Goal: Task Accomplishment & Management: Manage account settings

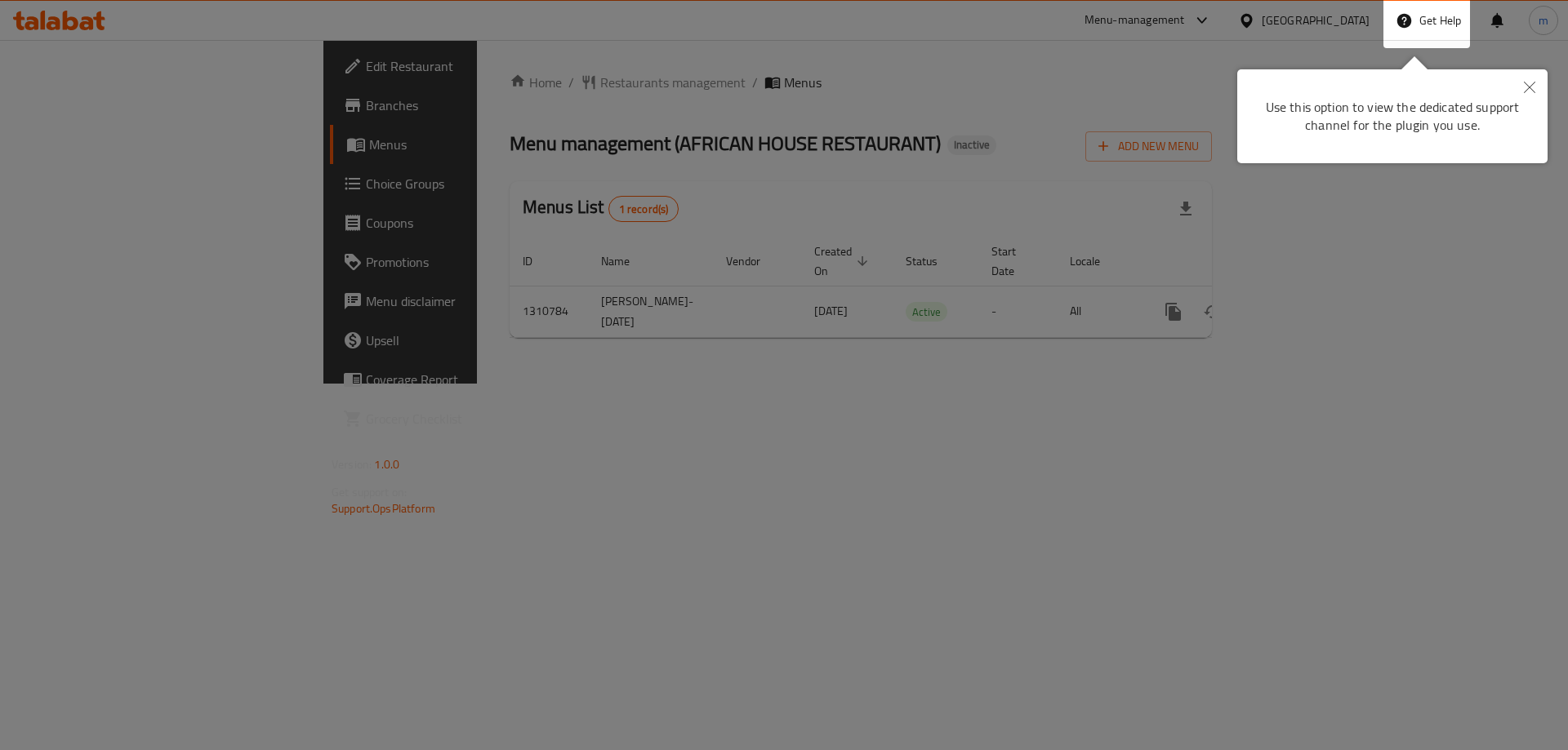
click at [116, 101] on div at bounding box center [784, 375] width 1568 height 750
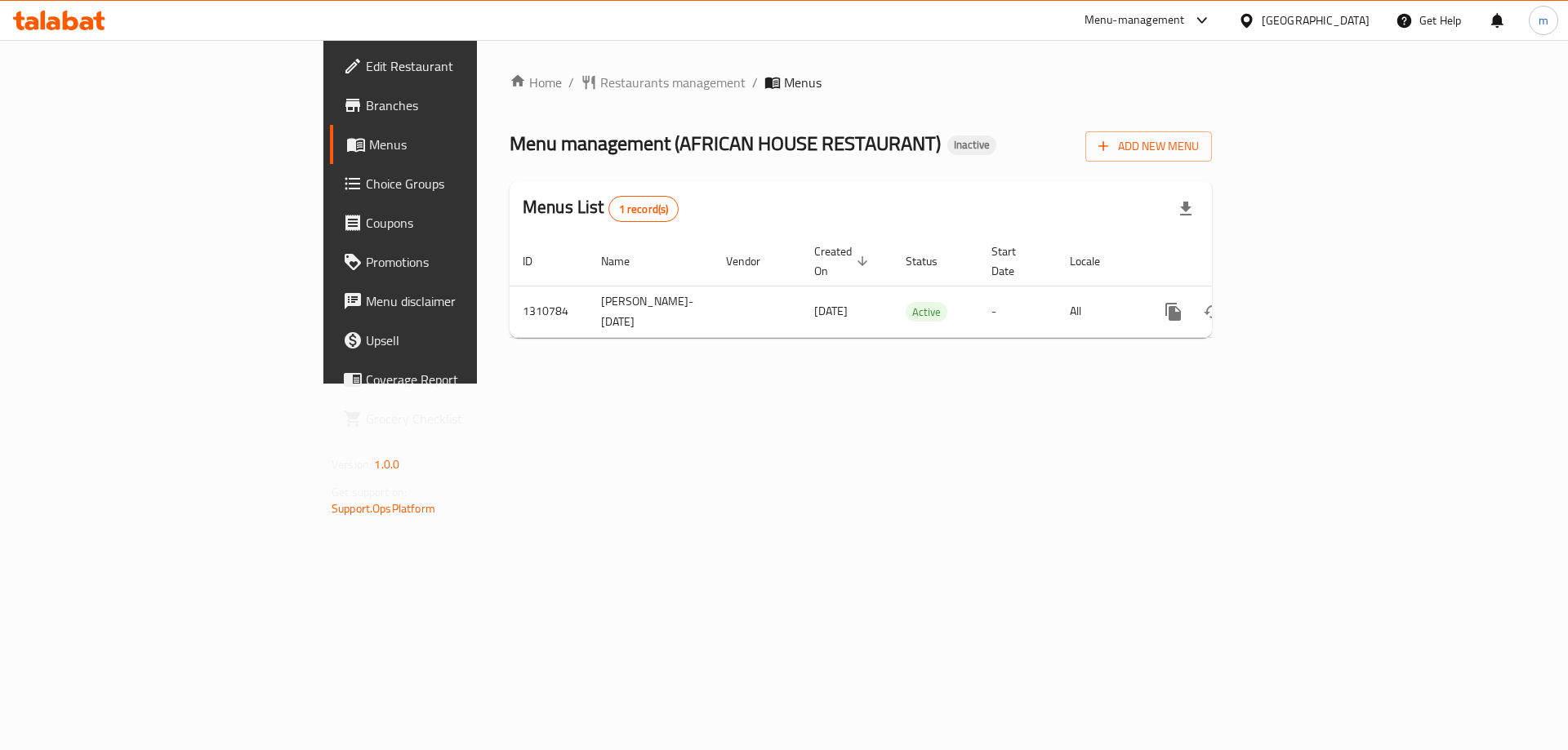
click at [1343, 38] on div "Qatar" at bounding box center [1304, 21] width 158 height 39
click at [1262, 22] on div at bounding box center [1250, 20] width 23 height 18
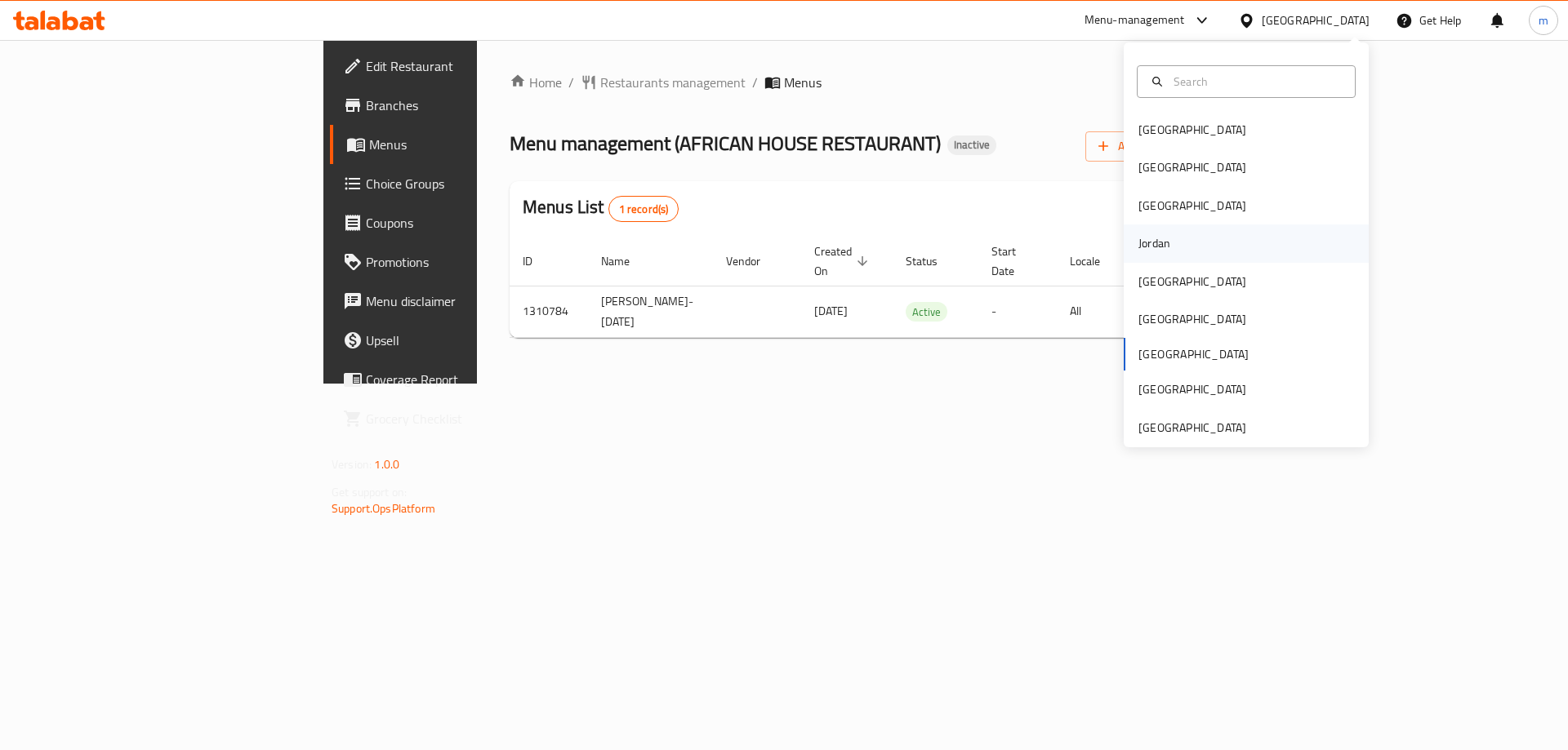
click at [1185, 248] on div "Jordan" at bounding box center [1246, 243] width 245 height 37
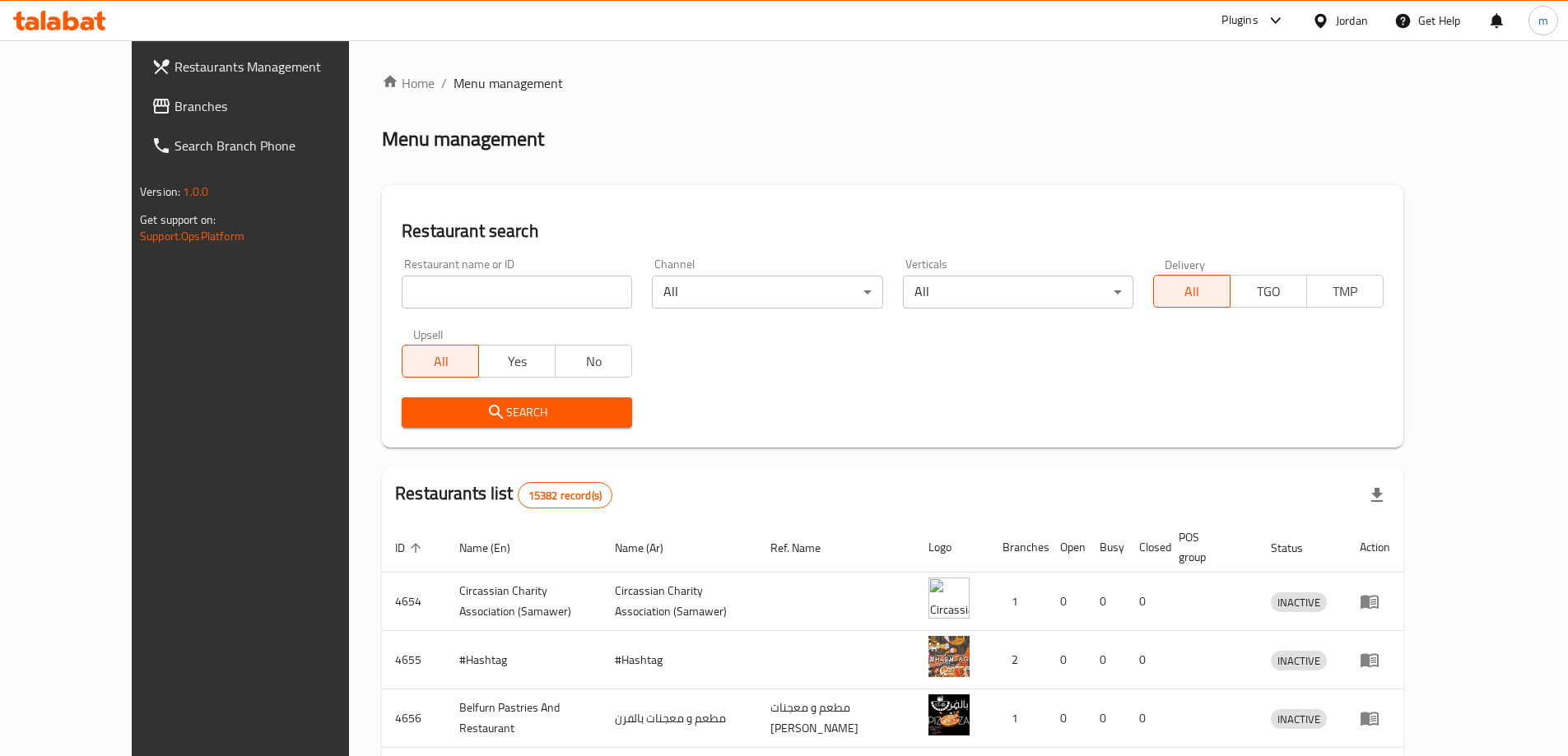
click at [174, 111] on span "Branches" at bounding box center [277, 106] width 206 height 20
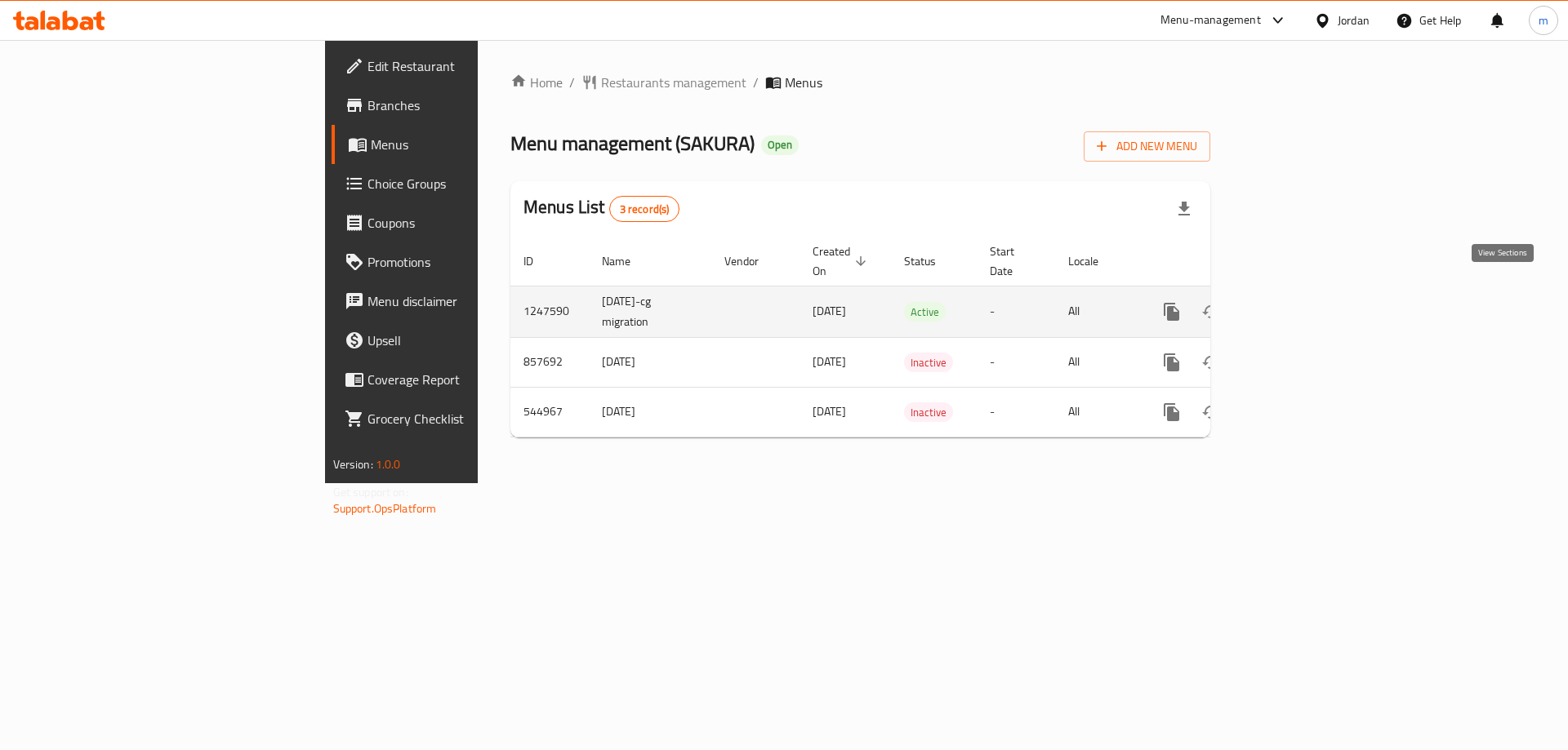
click at [1299, 302] on icon "enhanced table" at bounding box center [1289, 311] width 20 height 20
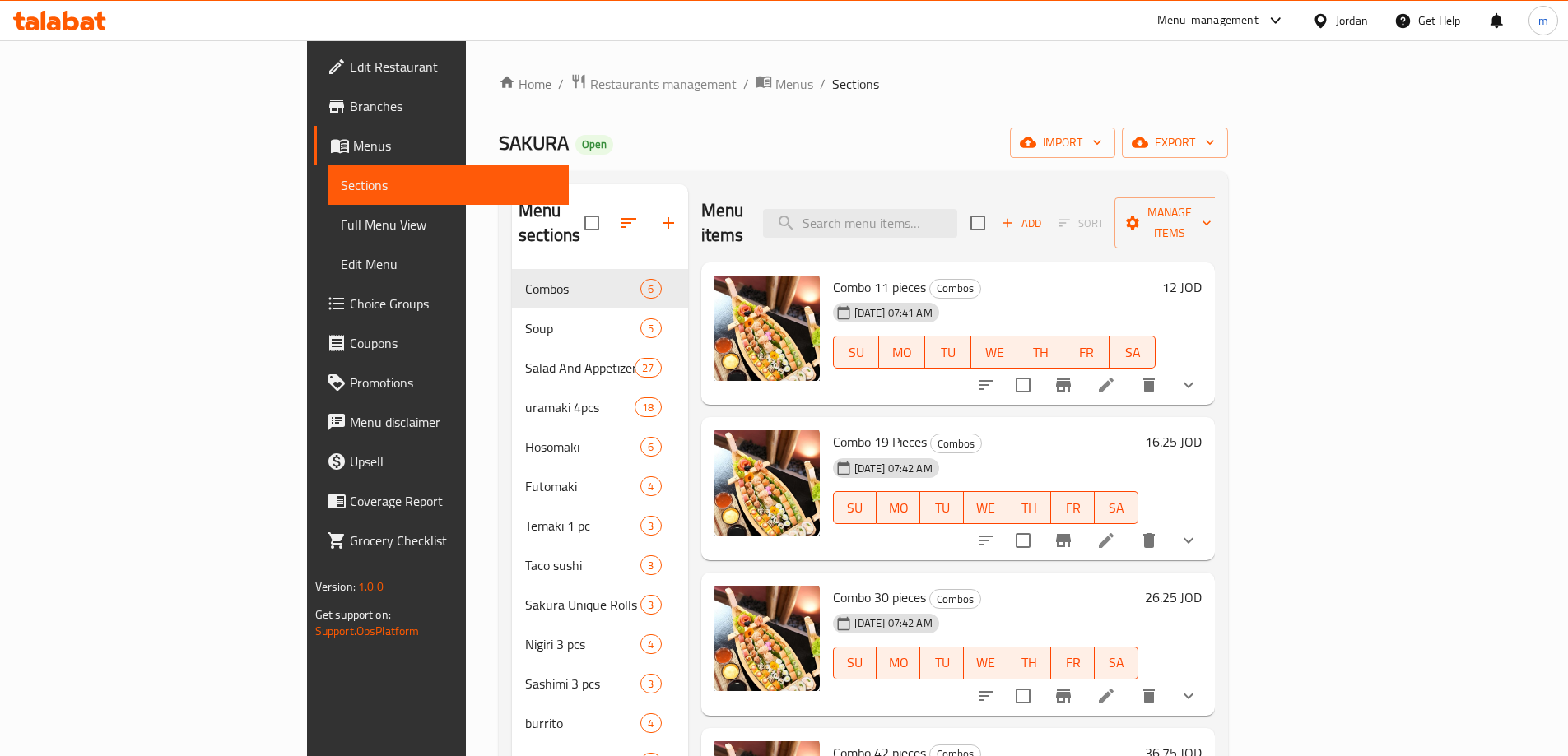
click at [340, 219] on span "Full Menu View" at bounding box center [448, 224] width 215 height 20
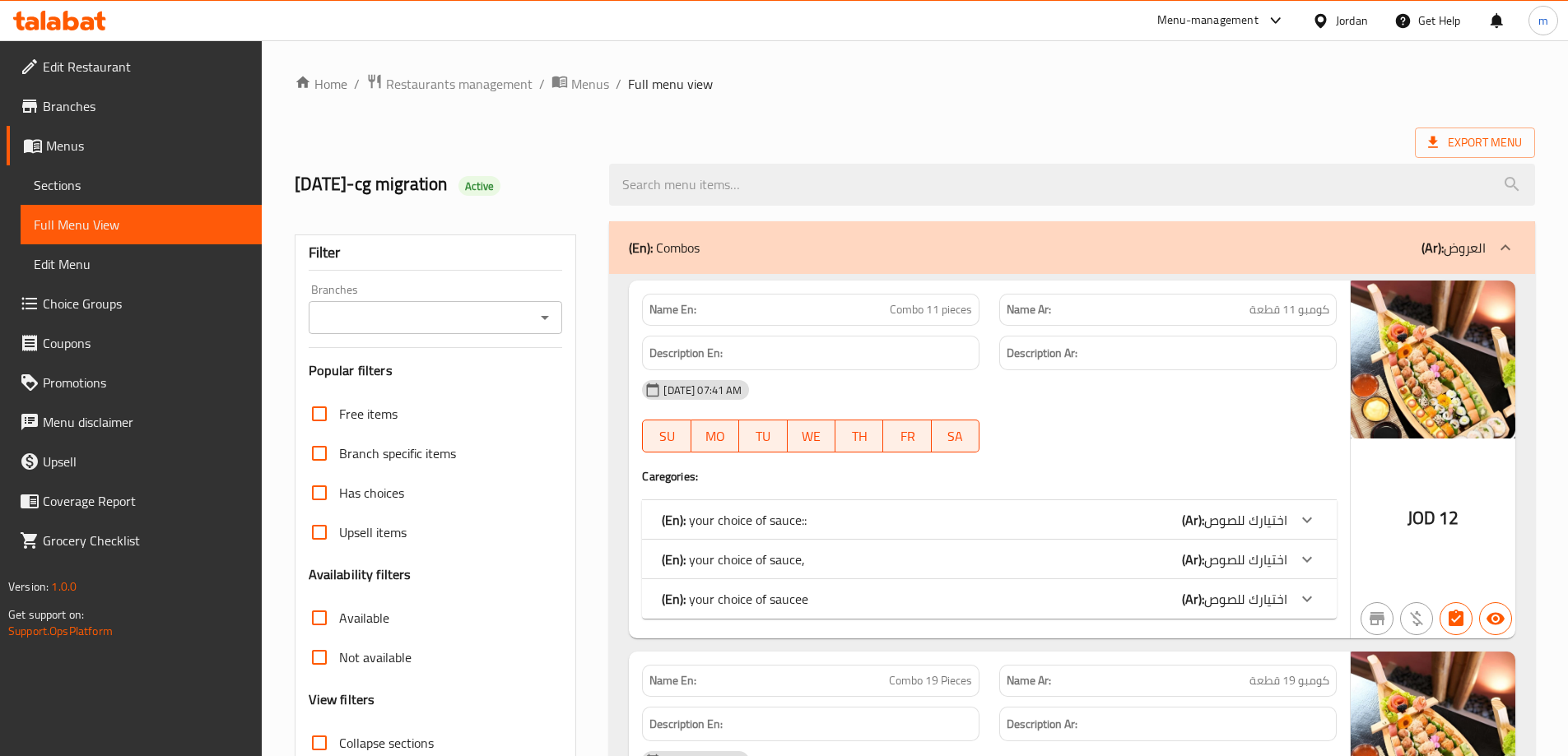
click at [509, 317] on input "Branches" at bounding box center [422, 318] width 217 height 23
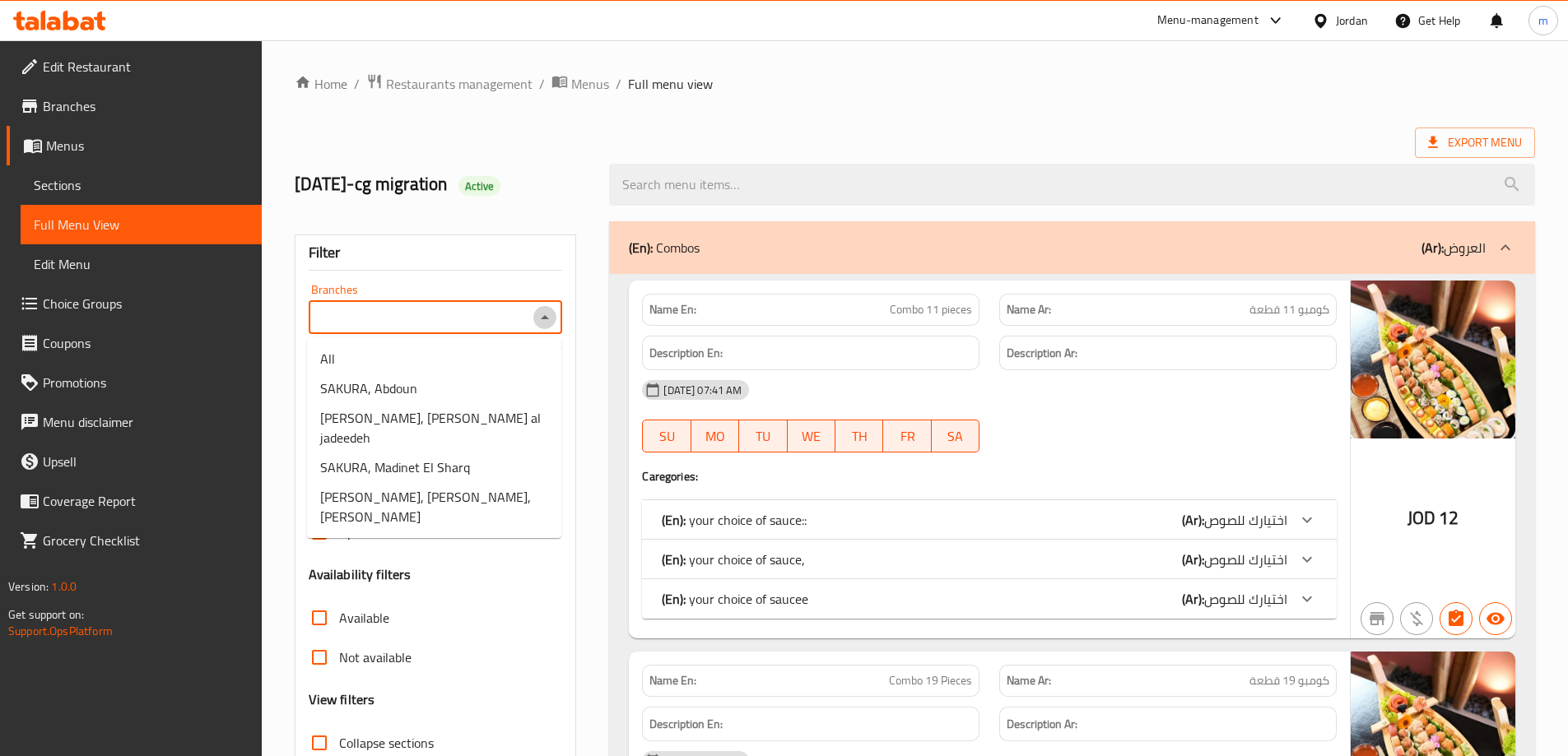
click at [544, 315] on icon "Close" at bounding box center [545, 318] width 20 height 20
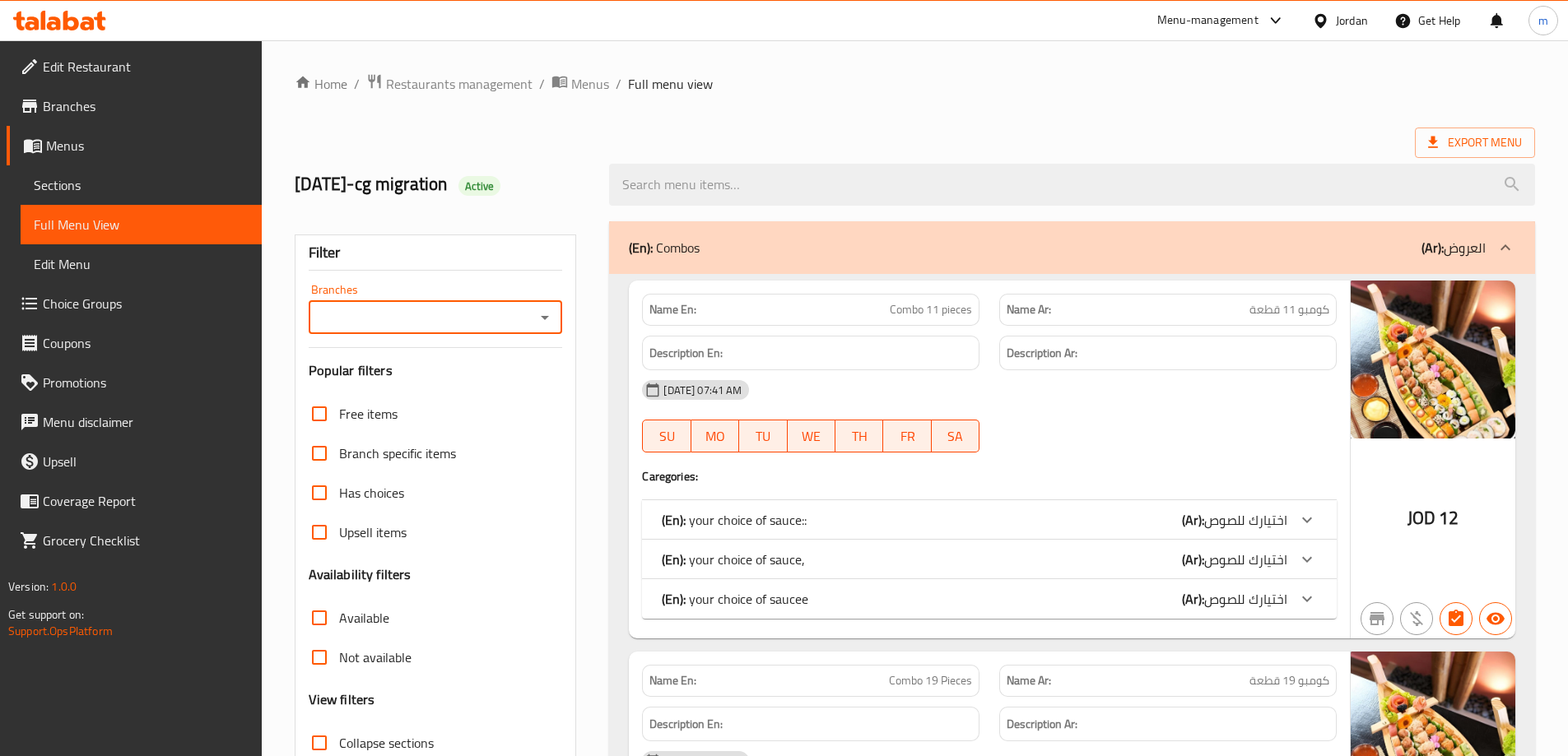
click at [544, 315] on icon "Open" at bounding box center [545, 318] width 20 height 20
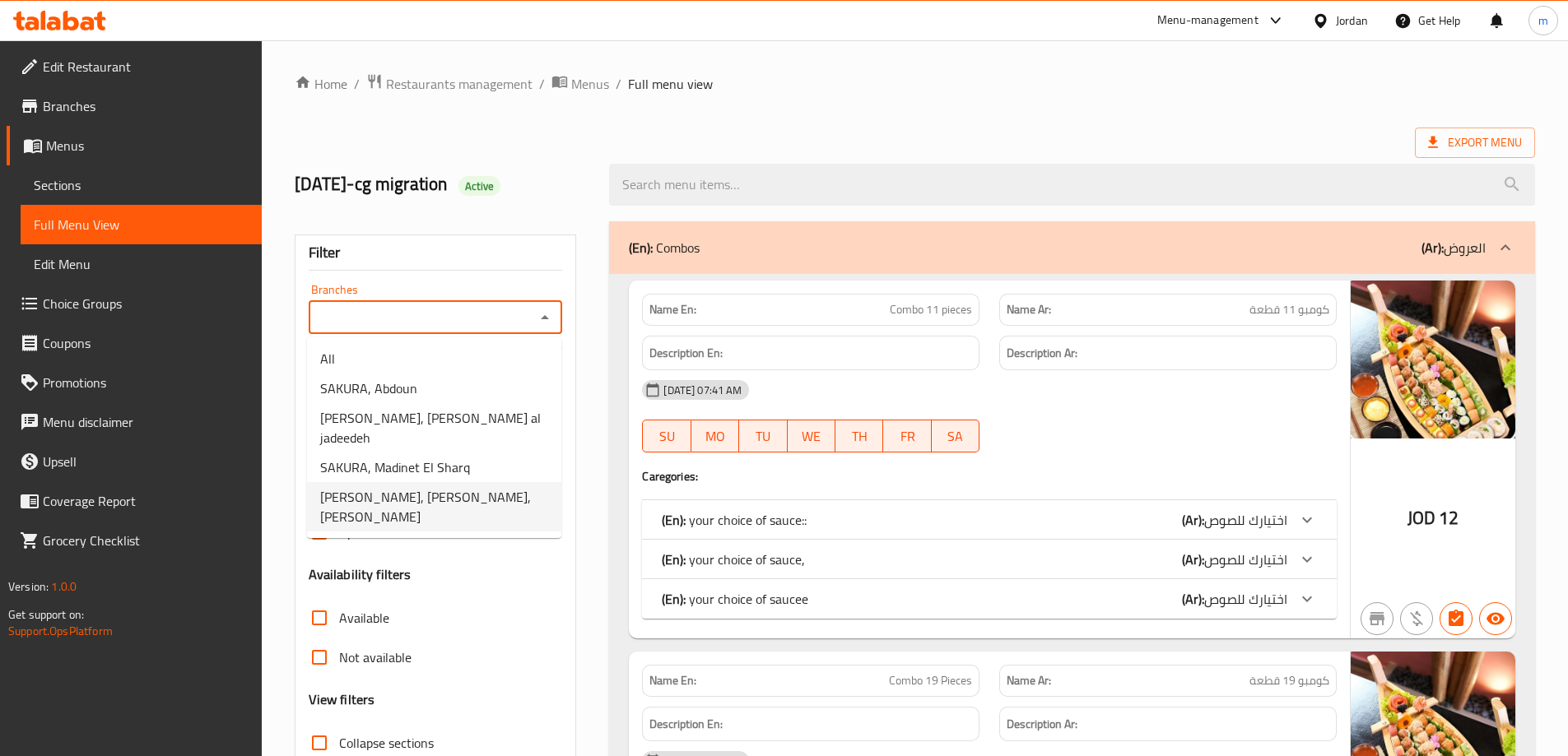
click at [469, 487] on span "[PERSON_NAME], [PERSON_NAME],[PERSON_NAME]" at bounding box center [435, 507] width 228 height 40
type input "[PERSON_NAME], [PERSON_NAME],[PERSON_NAME]"
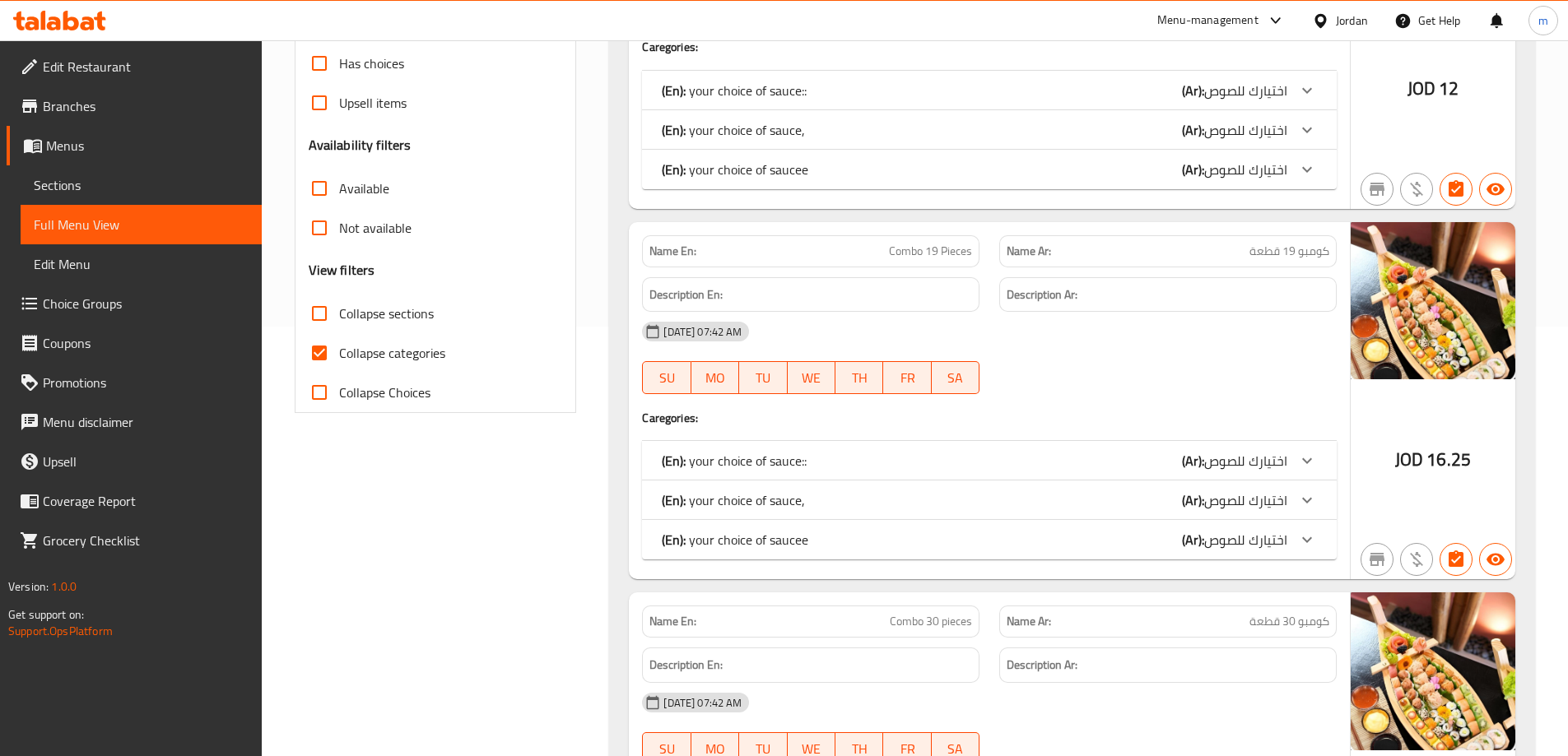
scroll to position [412, 0]
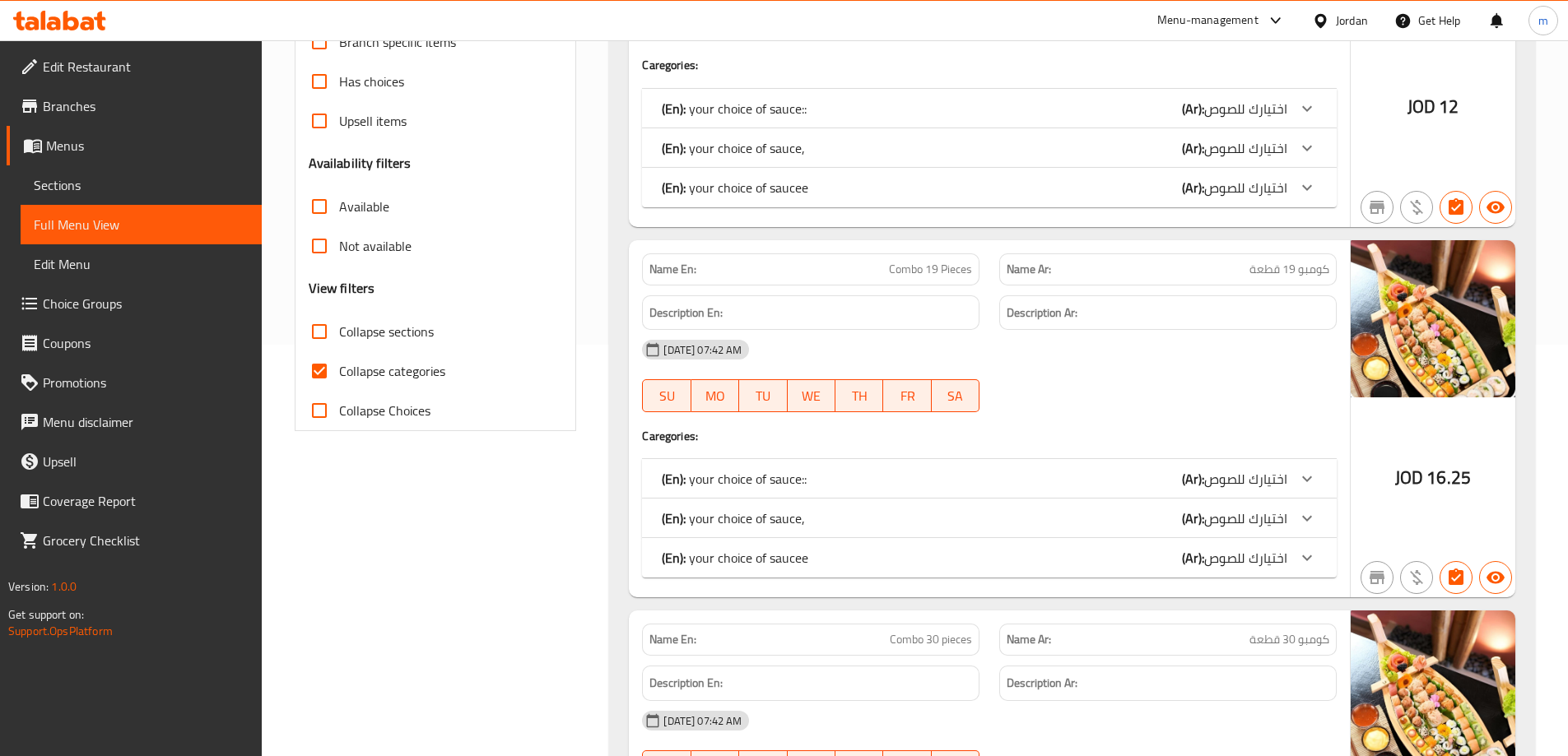
click at [305, 371] on input "Collapse categories" at bounding box center [320, 371] width 40 height 40
checkbox input "false"
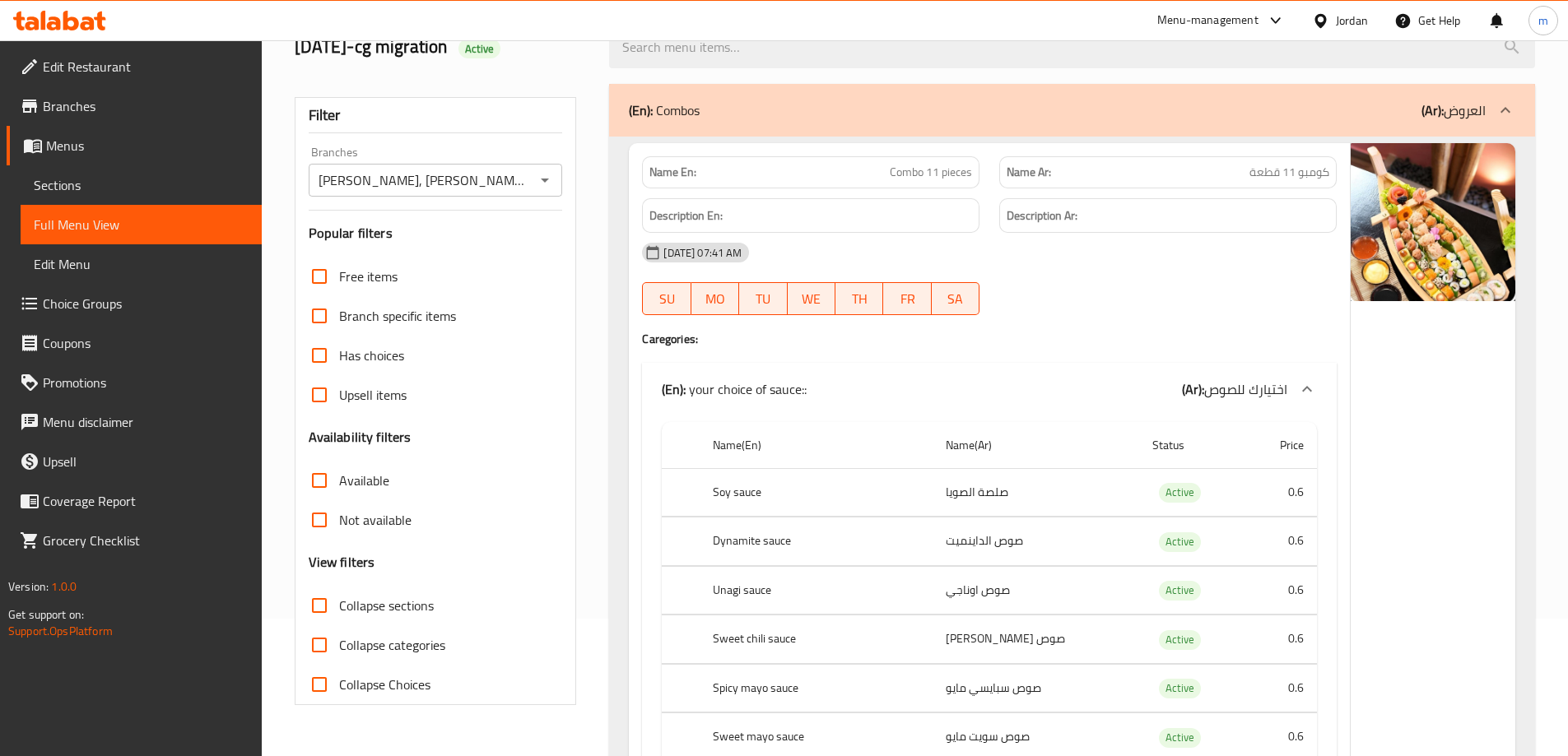
scroll to position [0, 0]
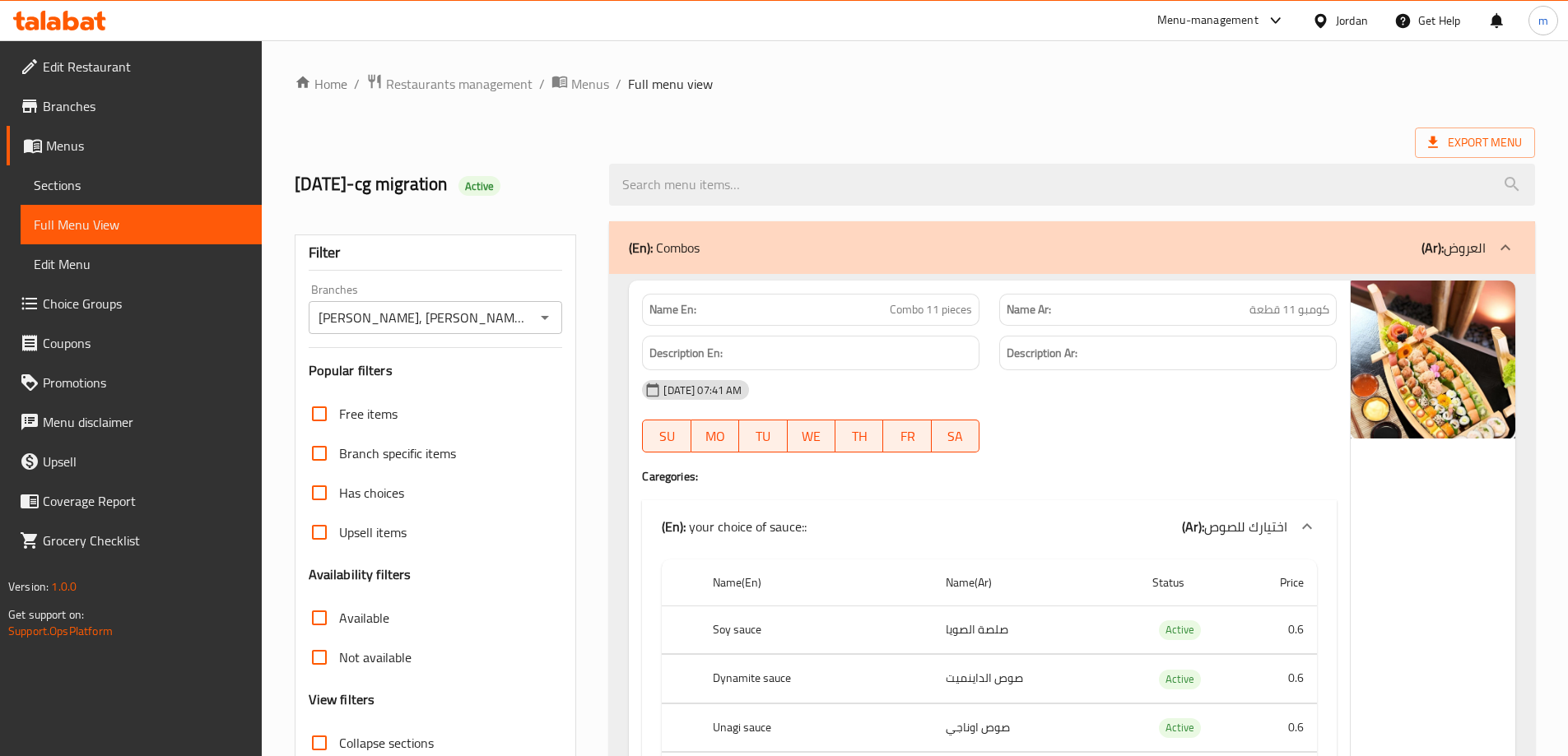
click at [149, 109] on span "Branches" at bounding box center [145, 106] width 206 height 20
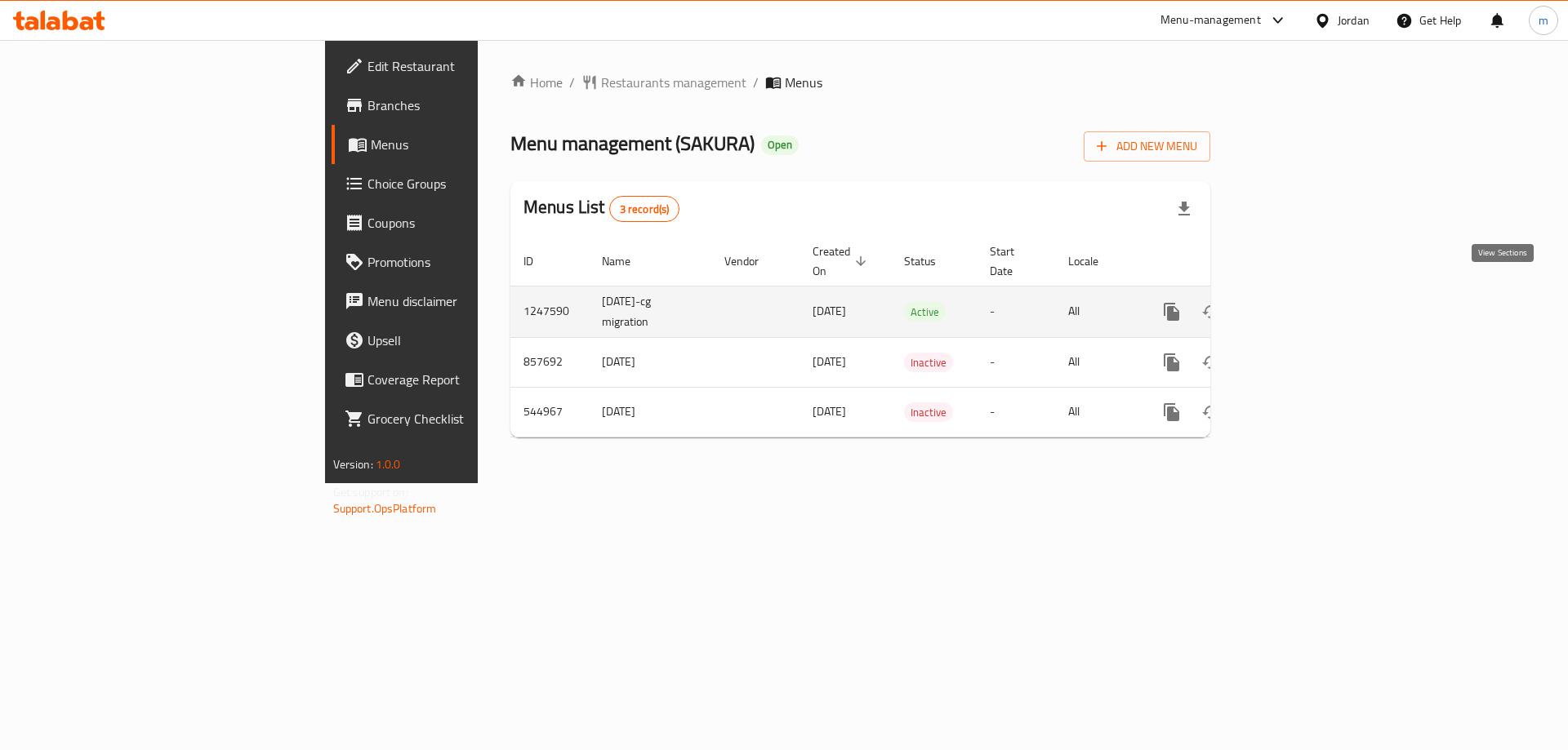
click at [1299, 302] on icon "enhanced table" at bounding box center [1289, 311] width 20 height 20
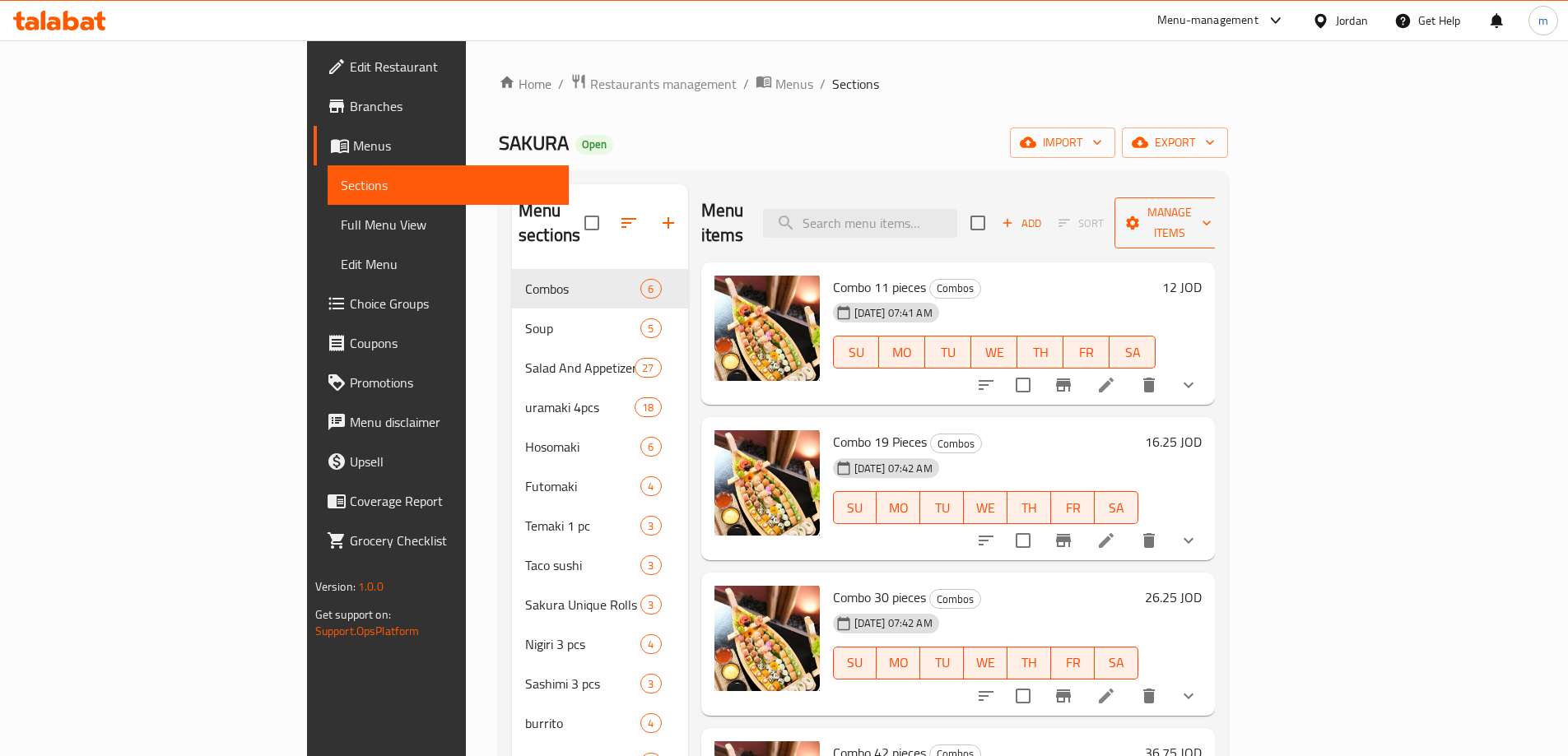
click at [1212, 206] on span "Manage items" at bounding box center [1169, 223] width 84 height 41
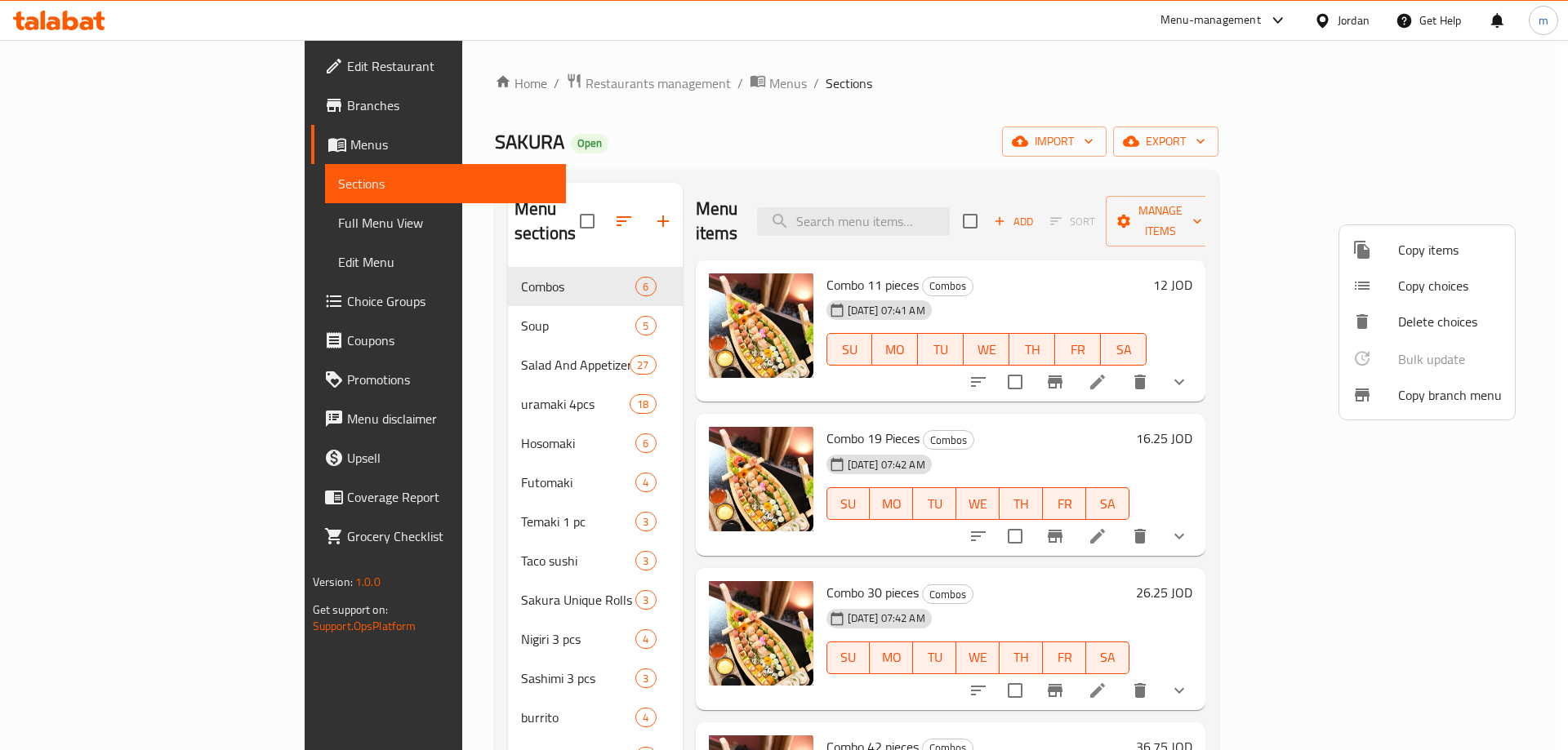
click at [1443, 395] on span "Copy branch menu" at bounding box center [1450, 395] width 104 height 20
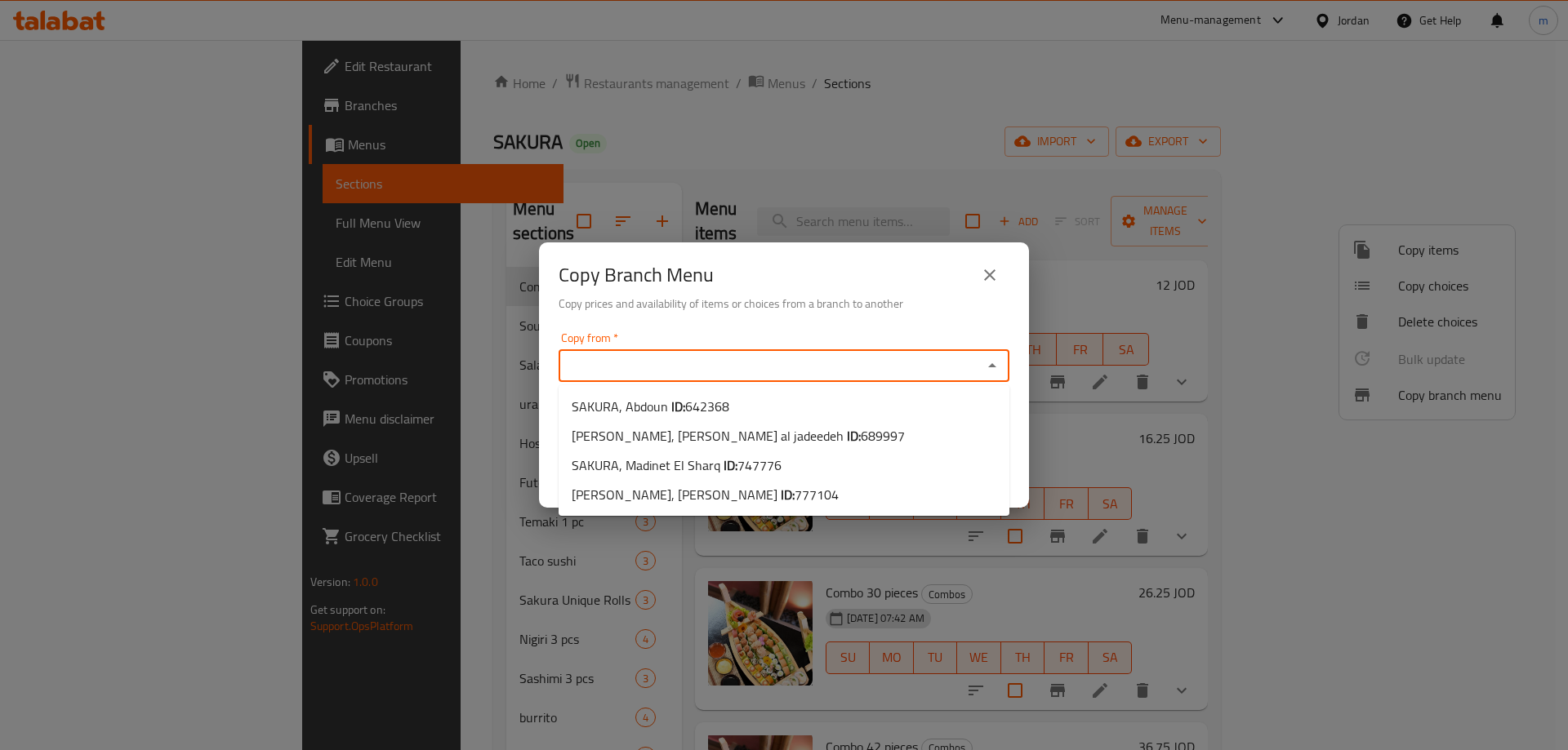
click at [798, 370] on input "Copy from   *" at bounding box center [770, 366] width 414 height 22
click at [792, 470] on li "SAKURA, Madinet El Sharq ID: 747776" at bounding box center [784, 465] width 451 height 29
type input "SAKURA, Madinet El Sharq"
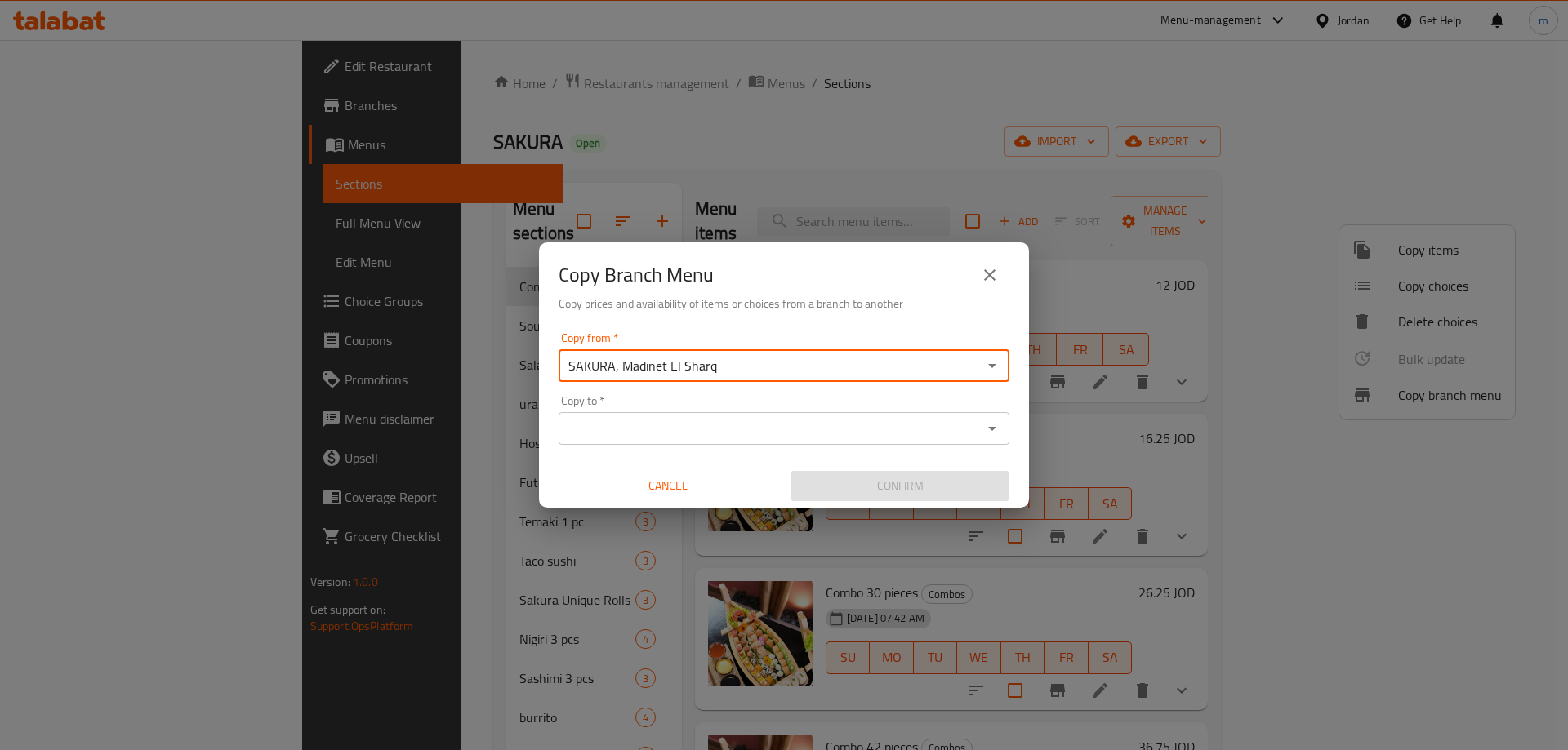
click at [805, 430] on input "Copy to   *" at bounding box center [770, 428] width 414 height 22
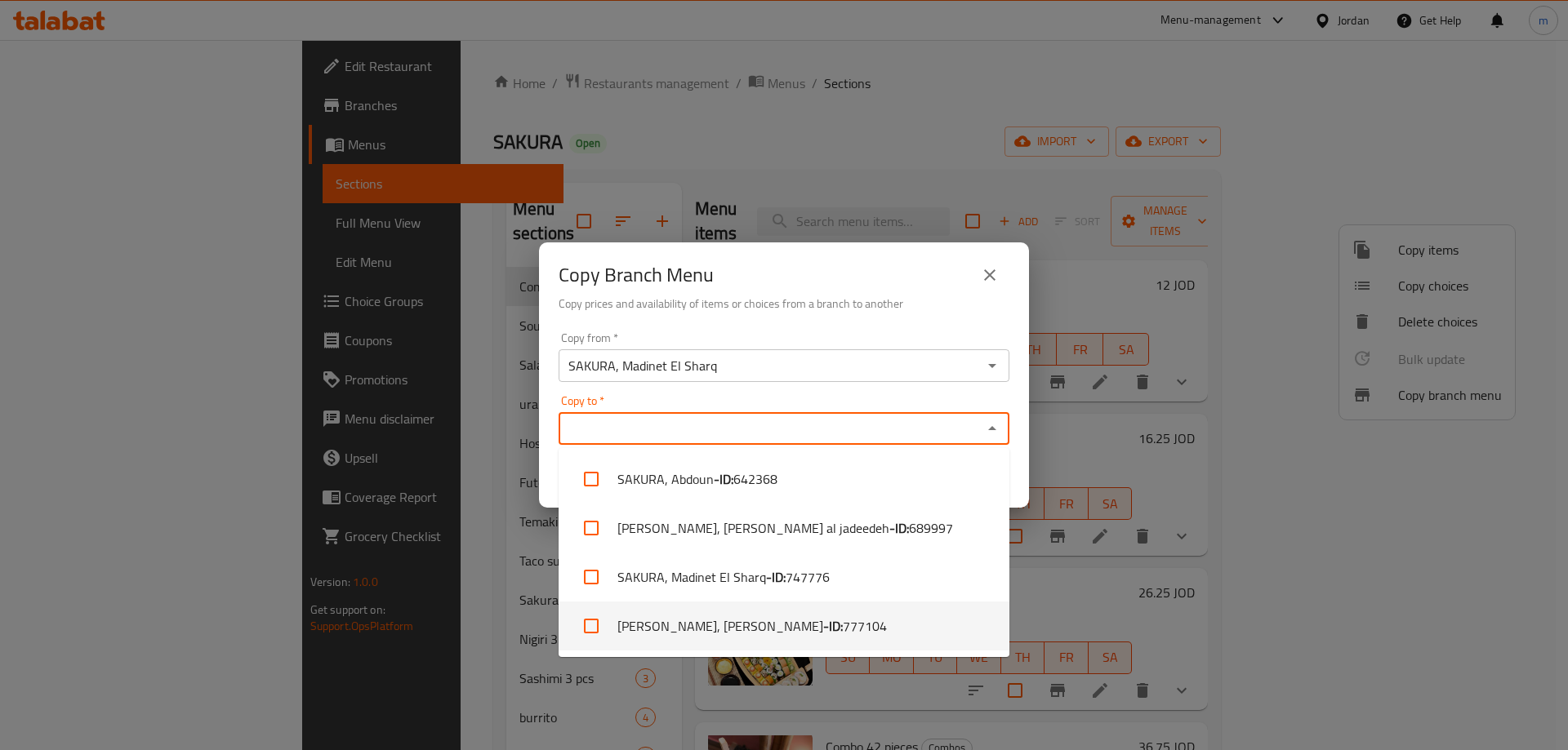
click at [846, 615] on li "[PERSON_NAME], [PERSON_NAME] - ID: 777104" at bounding box center [784, 626] width 451 height 49
checkbox input "true"
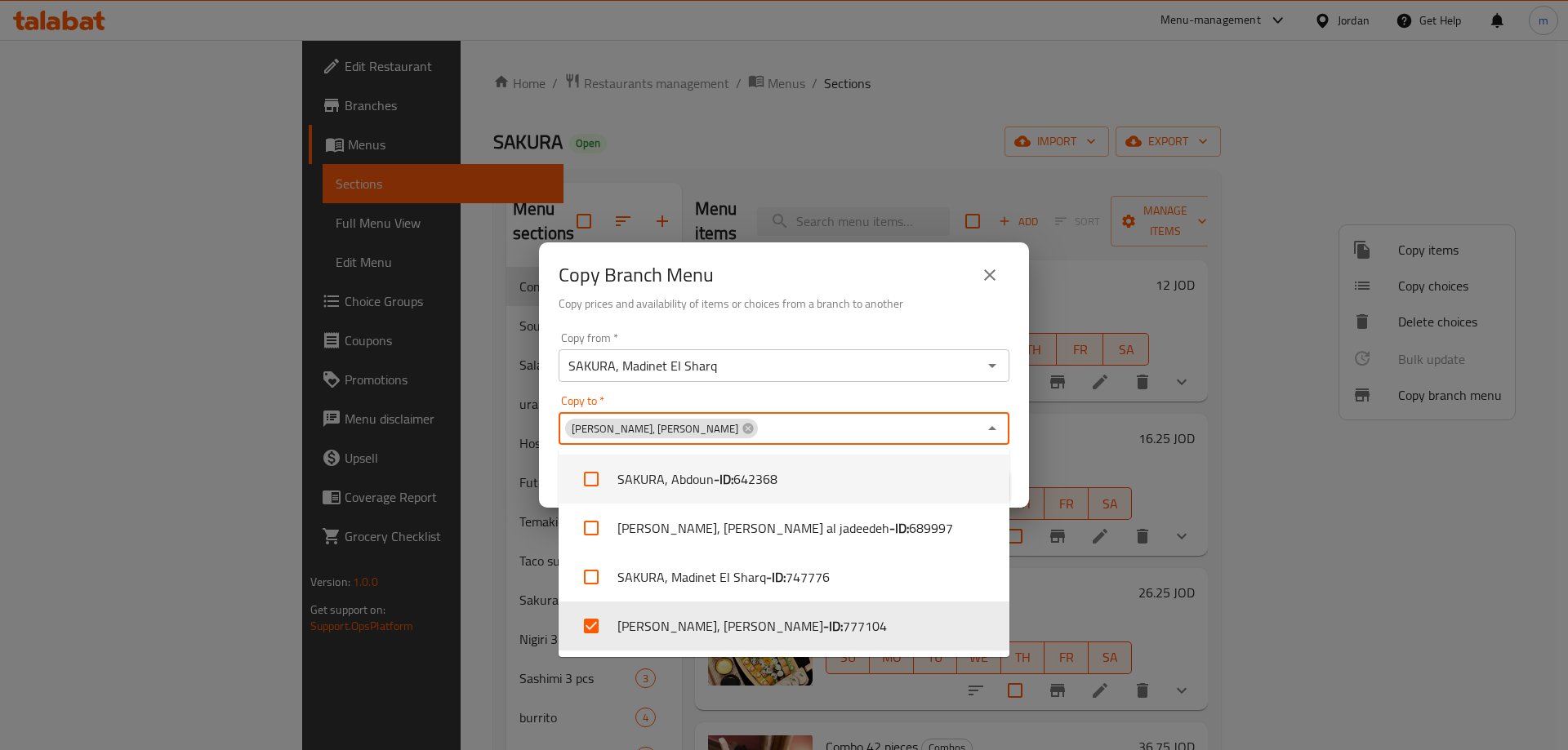
click at [897, 382] on div "Copy from   * SAKURA, Madinet El Sharq Copy from * Copy to   * Sakura, Hay Al R…" at bounding box center [784, 416] width 490 height 182
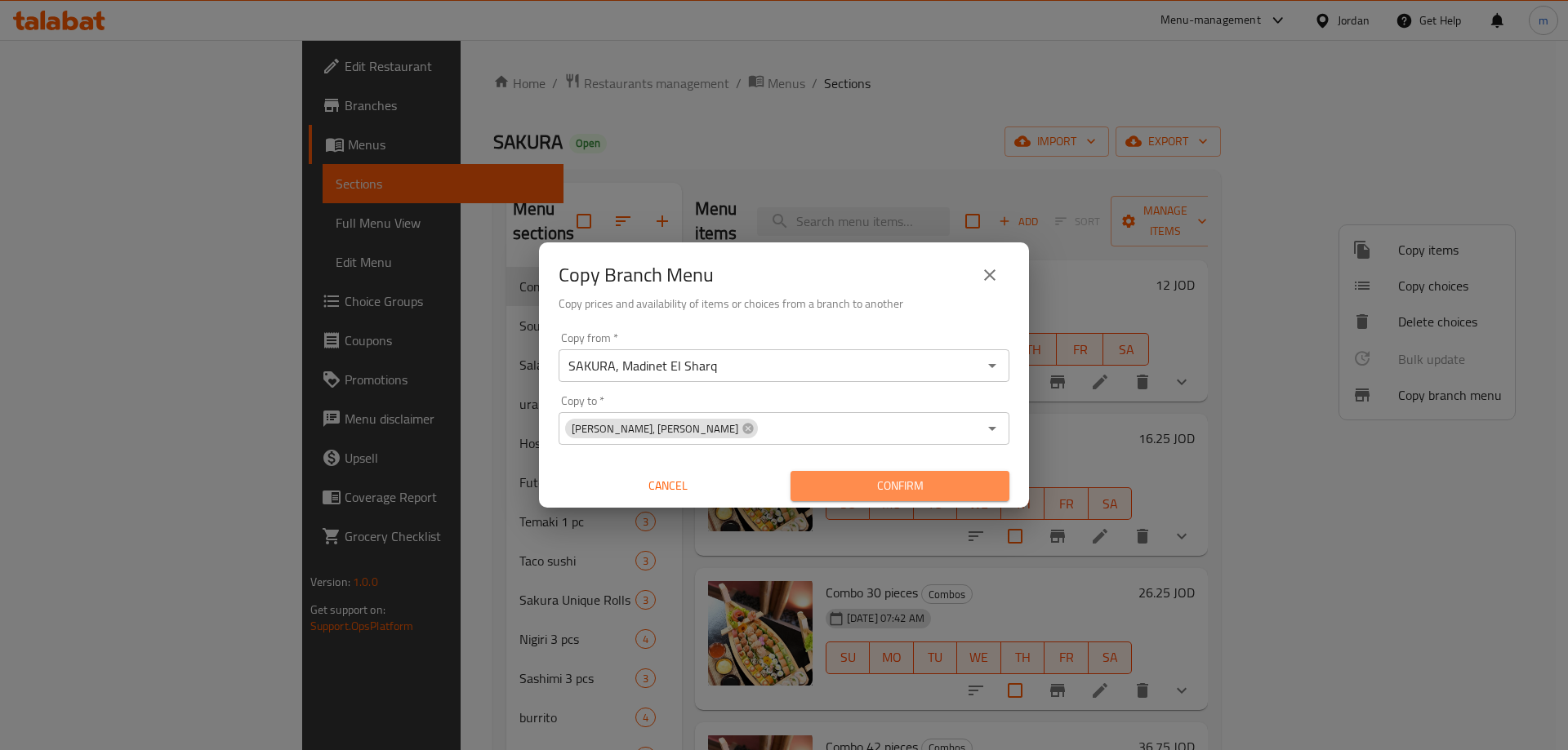
click at [908, 484] on span "Confirm" at bounding box center [900, 486] width 193 height 21
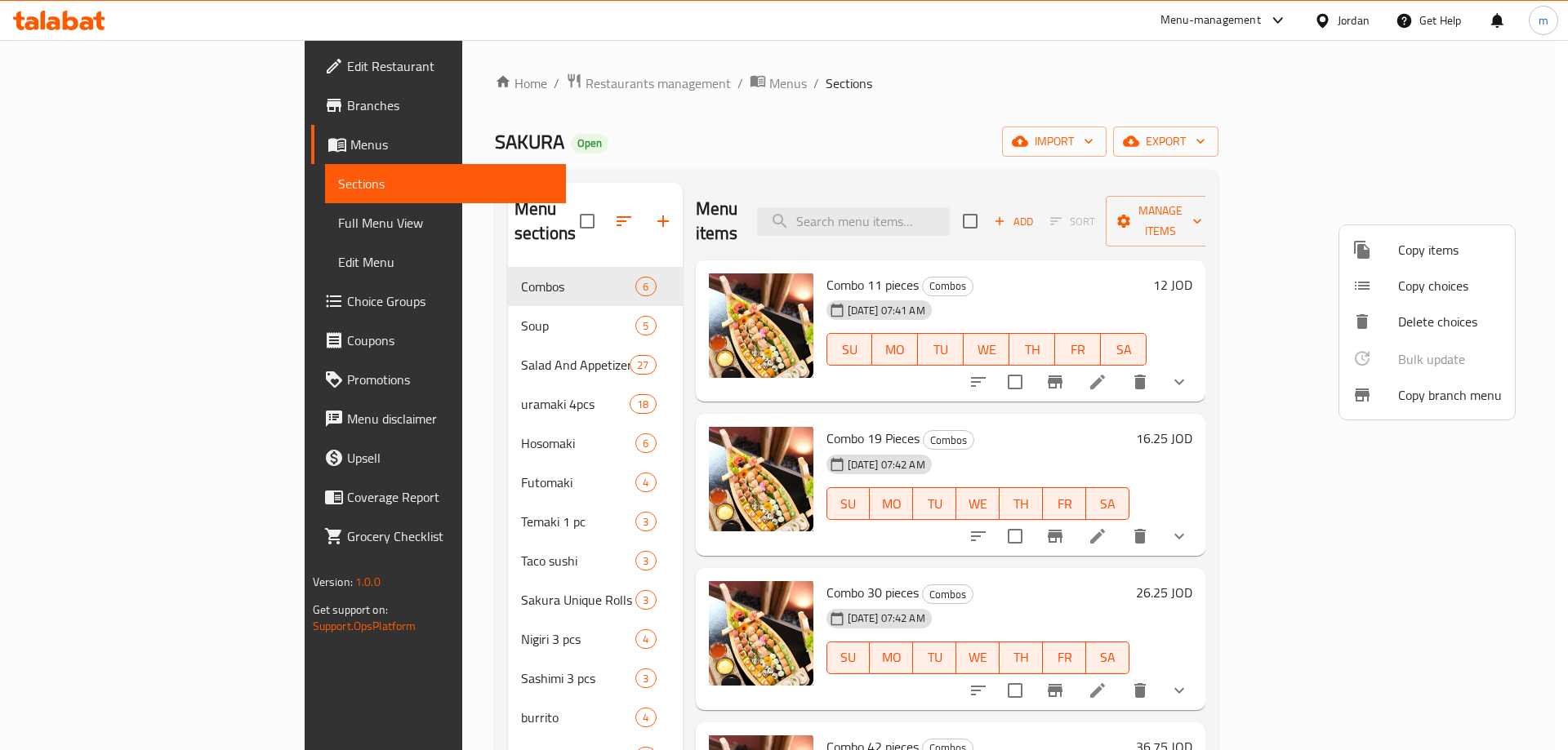
click at [1246, 104] on div at bounding box center [784, 375] width 1568 height 750
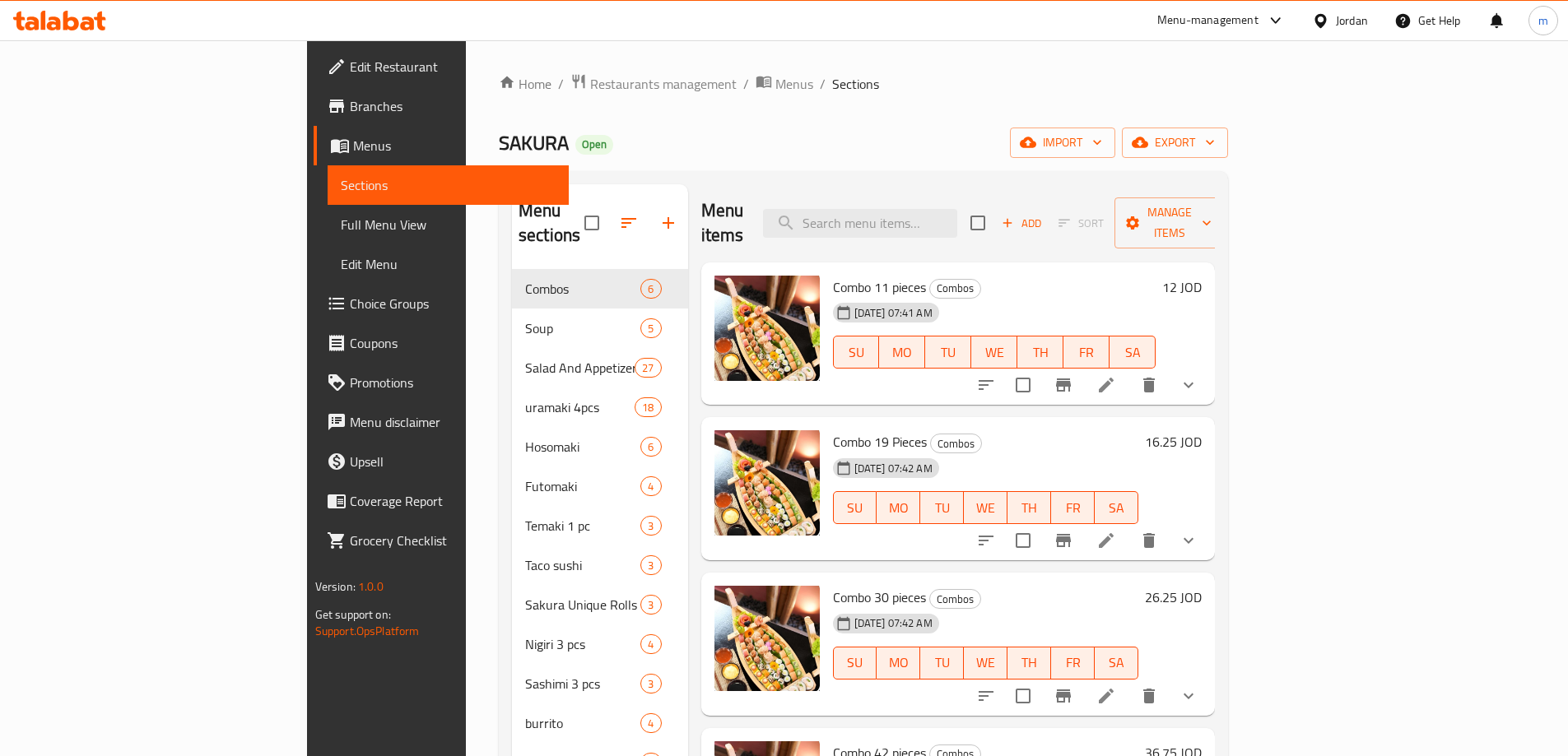
click at [606, 131] on div "SAKURA Open import export" at bounding box center [864, 142] width 730 height 30
click at [314, 77] on link "Edit Restaurant" at bounding box center [441, 67] width 256 height 40
